Goal: Information Seeking & Learning: Learn about a topic

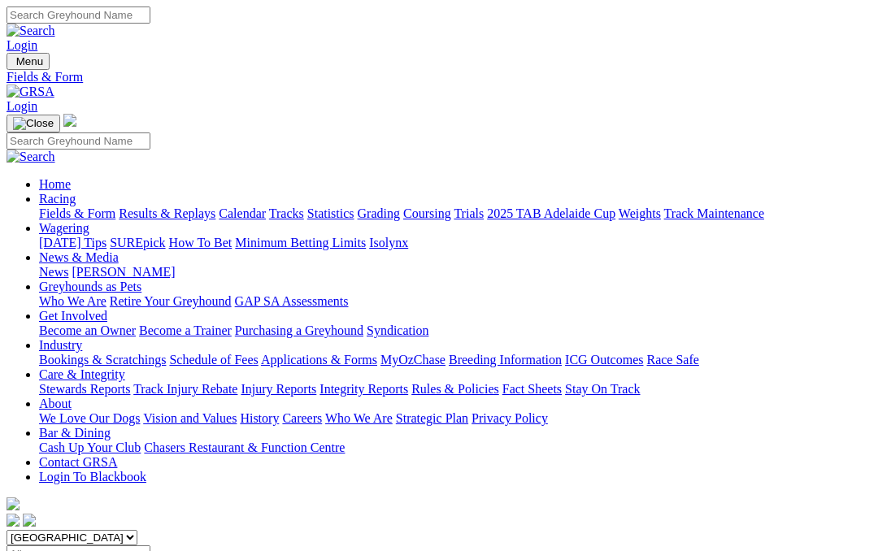
click at [209, 206] on link "Results & Replays" at bounding box center [167, 213] width 97 height 14
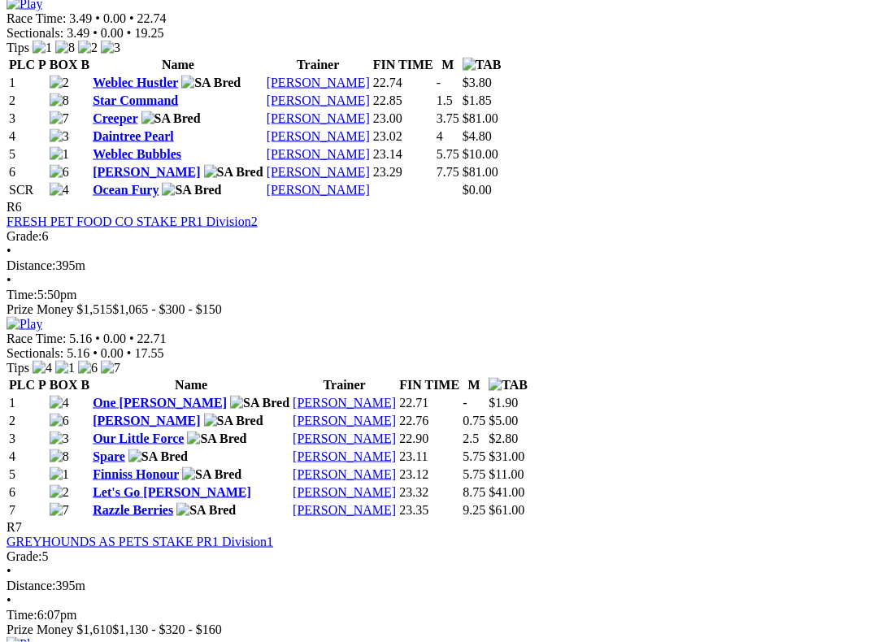
scroll to position [2285, 0]
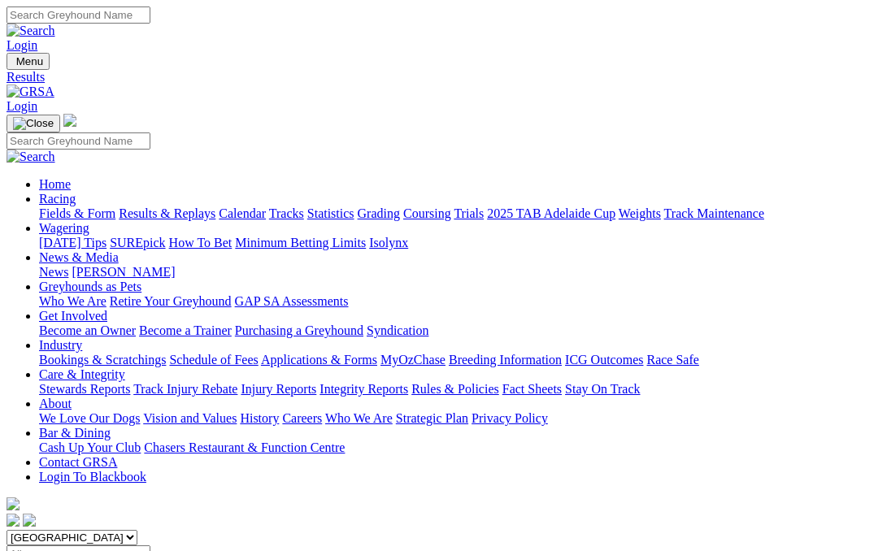
click at [76, 206] on link "Fields & Form" at bounding box center [77, 213] width 76 height 14
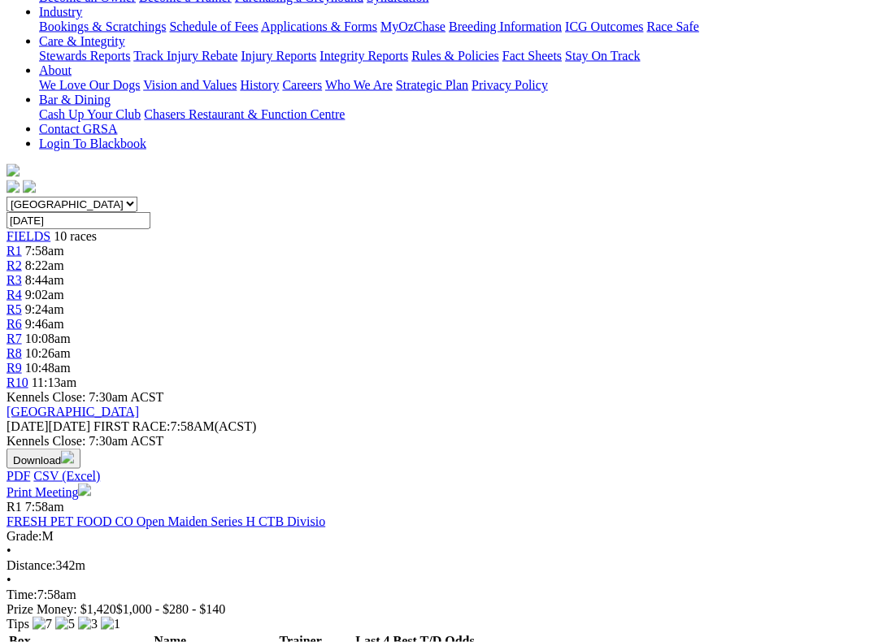
scroll to position [334, 0]
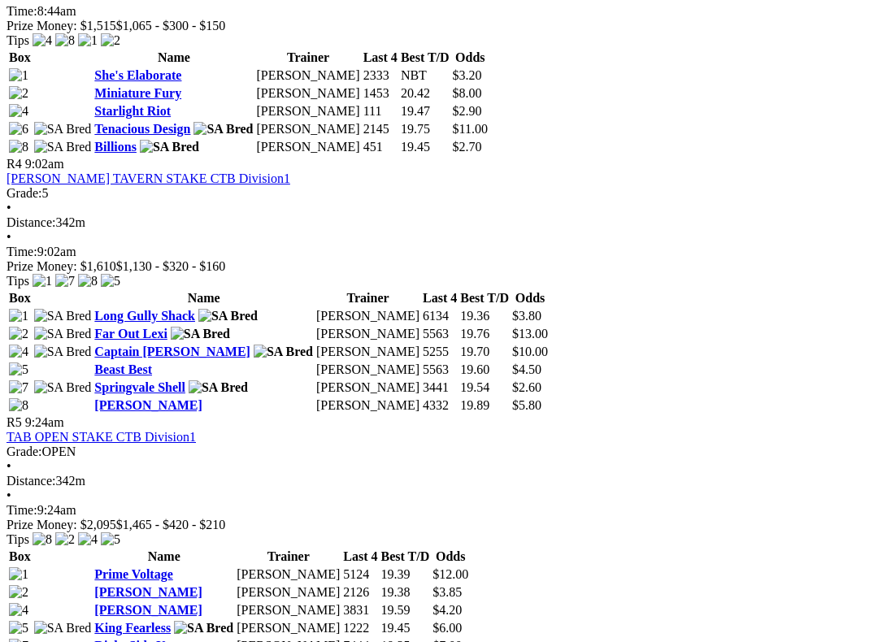
scroll to position [1381, 0]
